Goal: Task Accomplishment & Management: Manage account settings

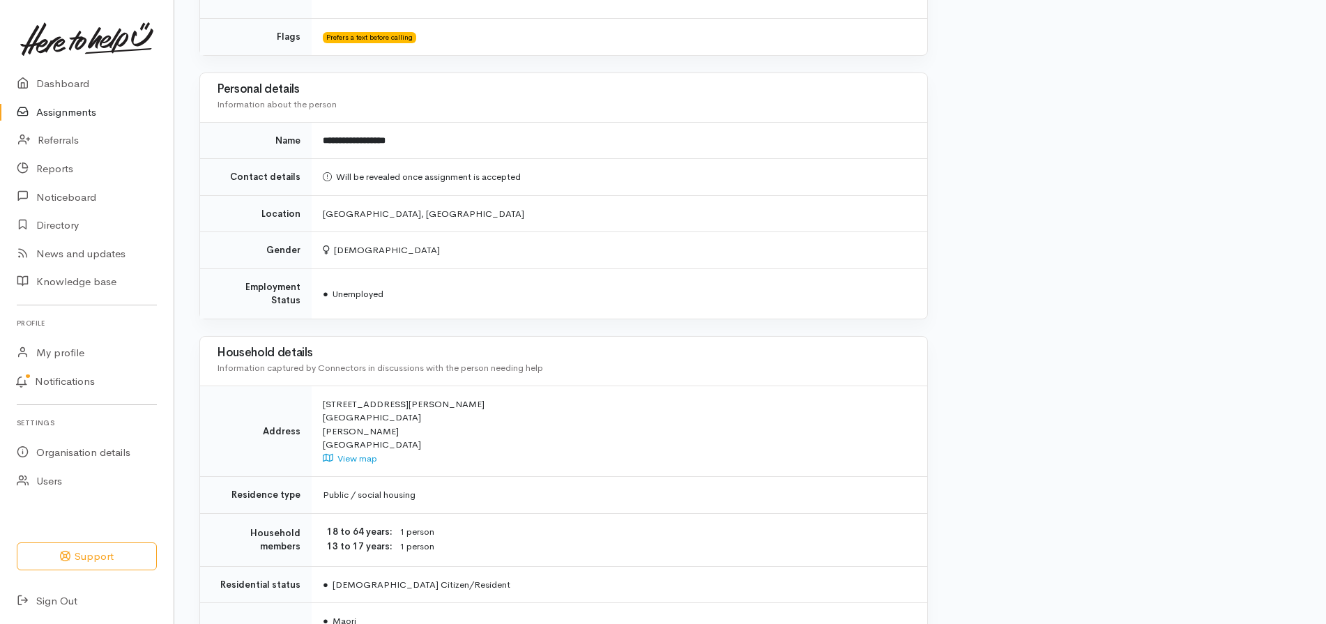
scroll to position [1224, 0]
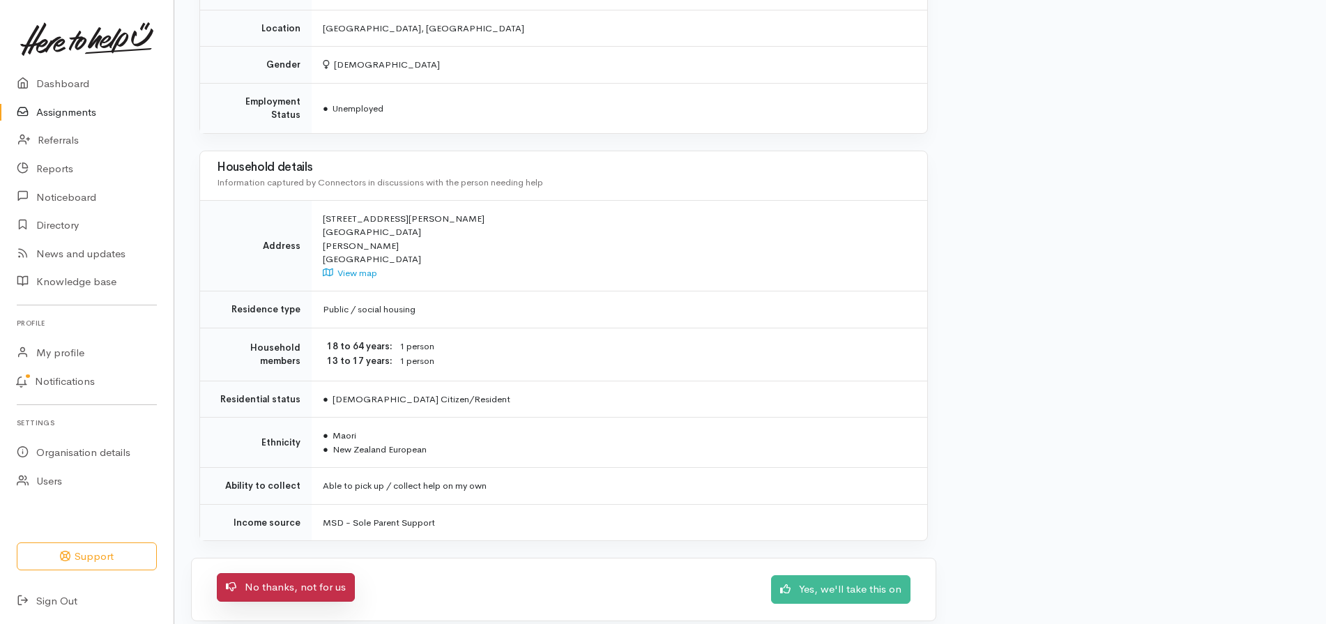
click at [304, 580] on link "No thanks, not for us" at bounding box center [286, 587] width 138 height 29
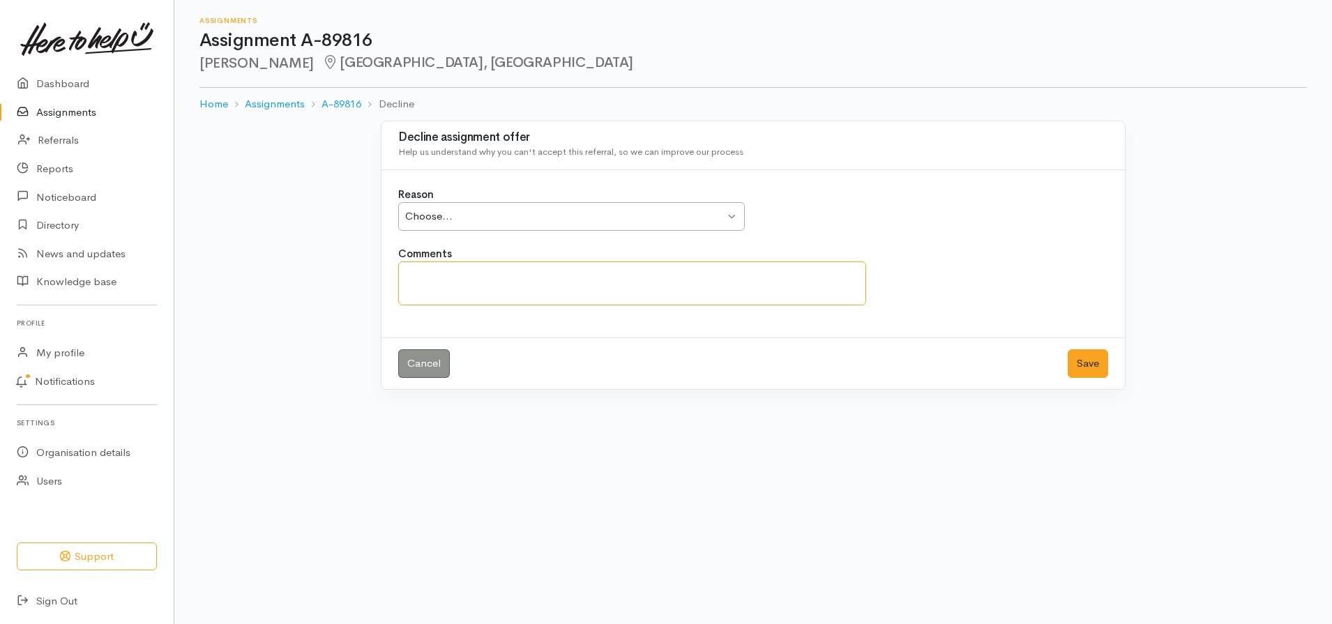
click at [490, 277] on textarea "Comments" at bounding box center [632, 283] width 468 height 44
click at [729, 211] on div "Choose... Choose..." at bounding box center [571, 216] width 347 height 29
click at [441, 293] on textarea "Comments" at bounding box center [632, 283] width 468 height 44
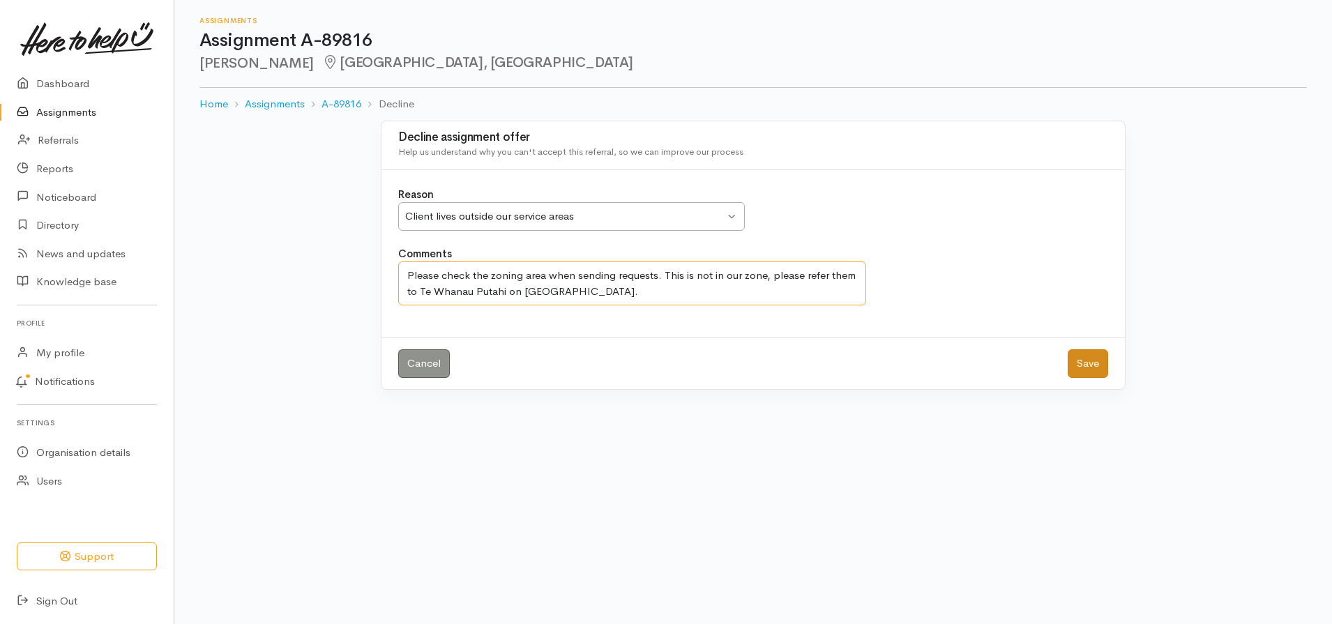
type textarea "Please check the zoning area when sending requests. This is not in our zone, pl…"
click at [1081, 360] on button "Save" at bounding box center [1087, 363] width 40 height 29
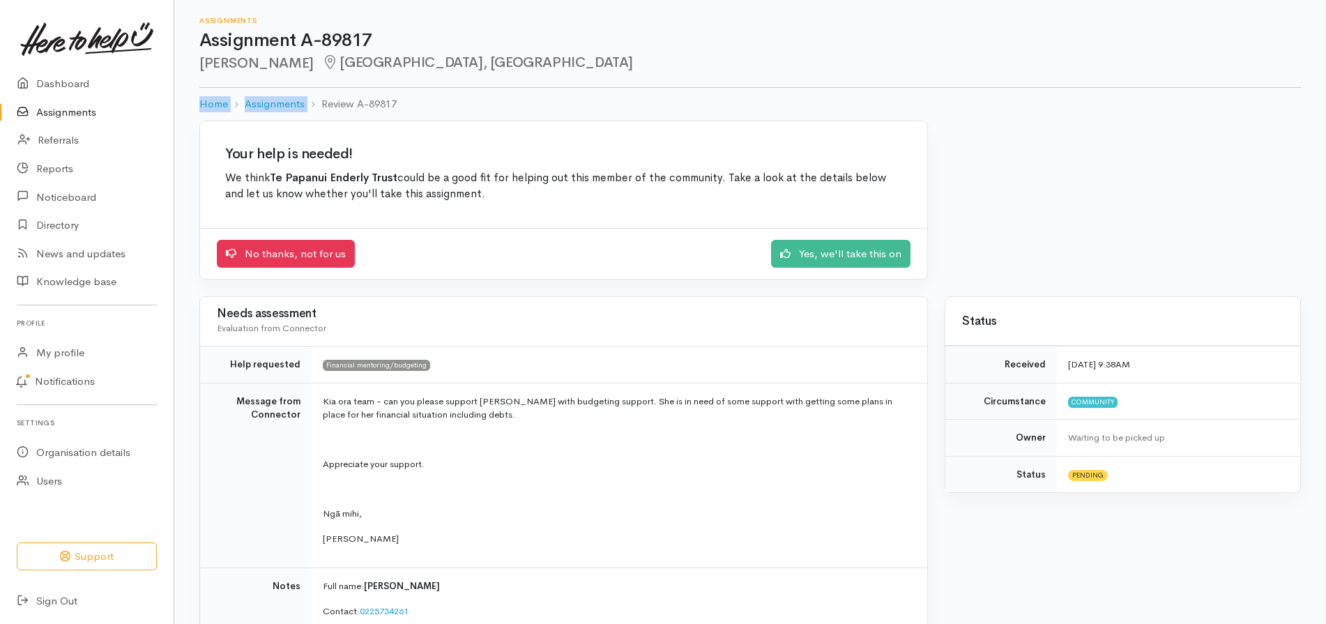
drag, startPoint x: 1323, startPoint y: 63, endPoint x: 1335, endPoint y: 103, distance: 41.5
click at [1325, 103] on html "Support Your 'Here to help u' liaison Your contact within the 'Here to help u' …" at bounding box center [663, 312] width 1326 height 624
click at [1205, 136] on div "Your help is needed! We think Te Papanui Enderly Trust could be a good fit for …" at bounding box center [750, 209] width 1118 height 176
click at [829, 254] on link "Yes, we'll take this on" at bounding box center [840, 252] width 139 height 29
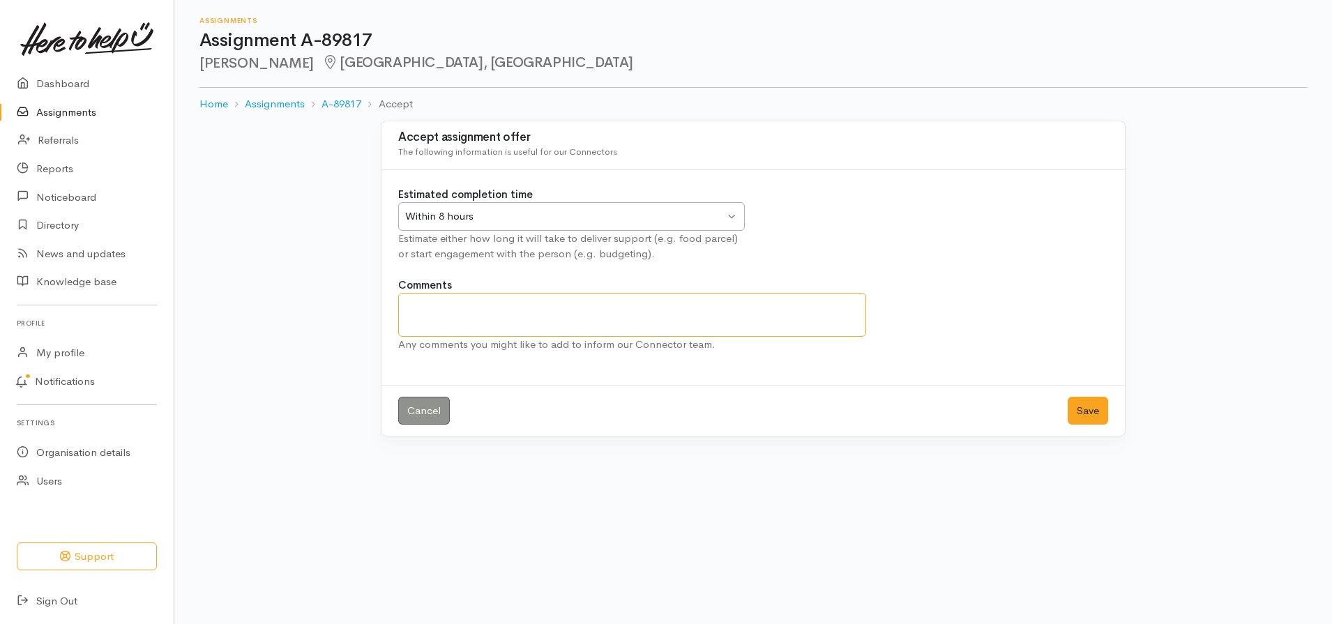
click at [436, 302] on textarea "Comments" at bounding box center [632, 315] width 468 height 44
type textarea "W"
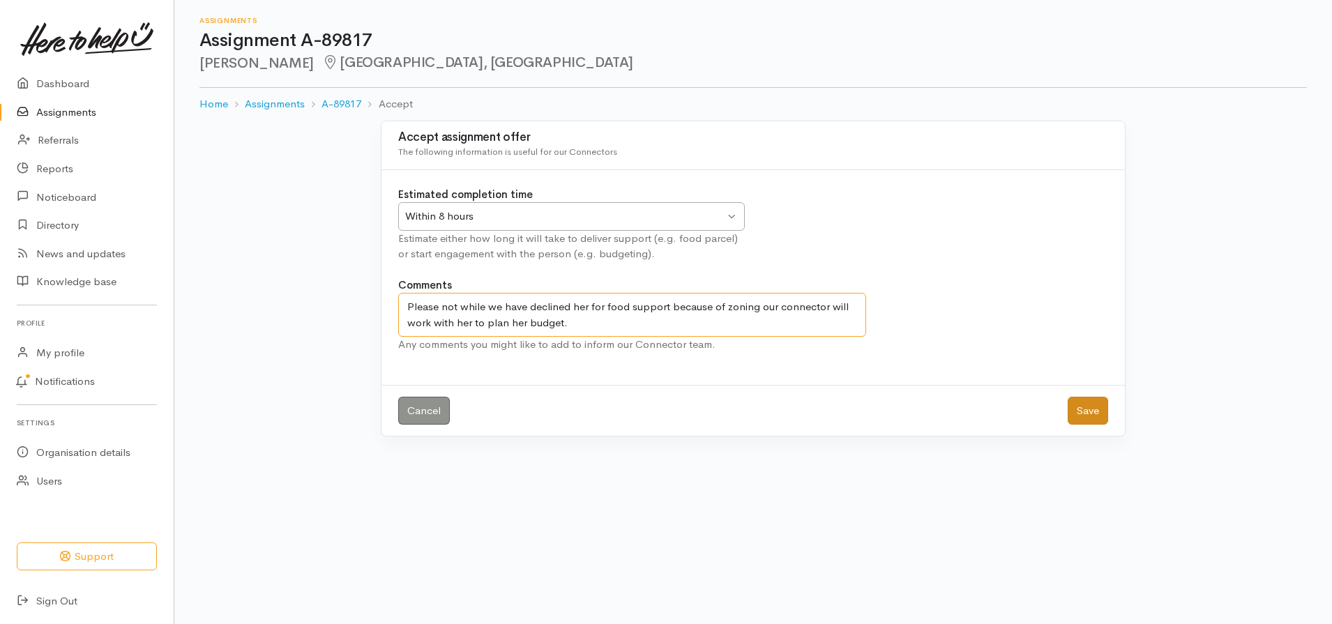
type textarea "Please not while we have declined her for food support because of zoning our co…"
click at [1101, 399] on button "Save" at bounding box center [1087, 411] width 40 height 29
